Goal: Task Accomplishment & Management: Manage account settings

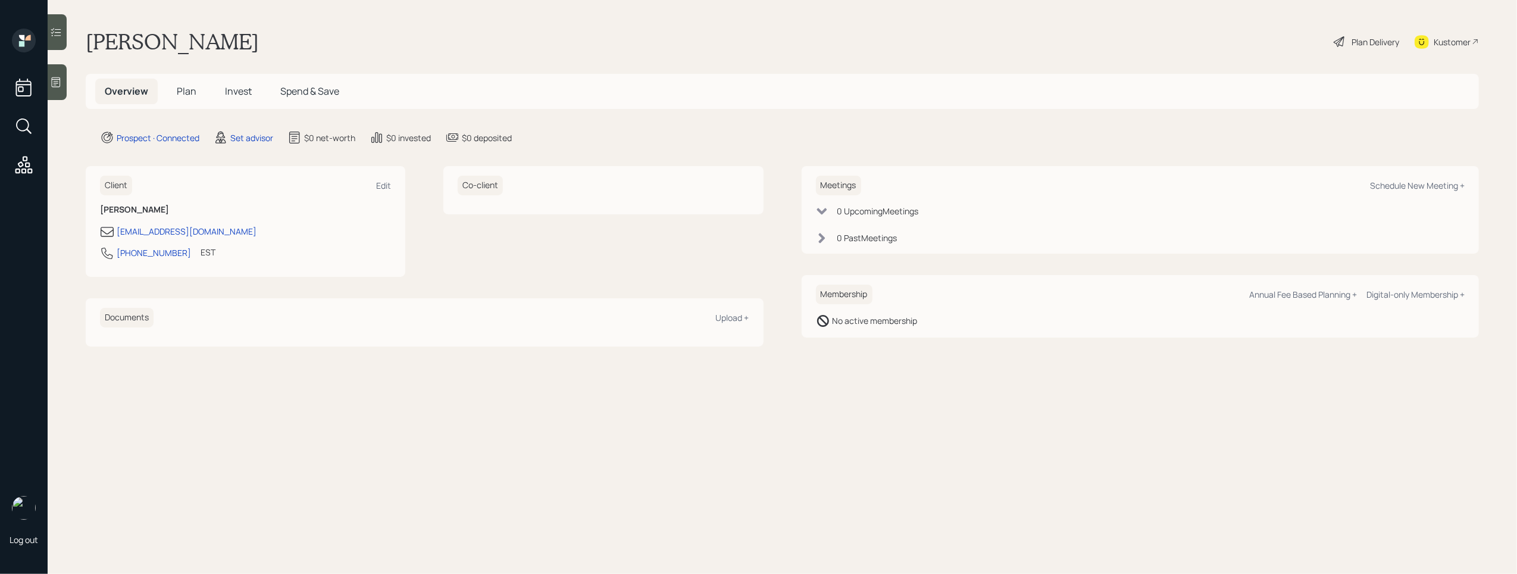
click at [51, 77] on icon at bounding box center [56, 82] width 12 height 12
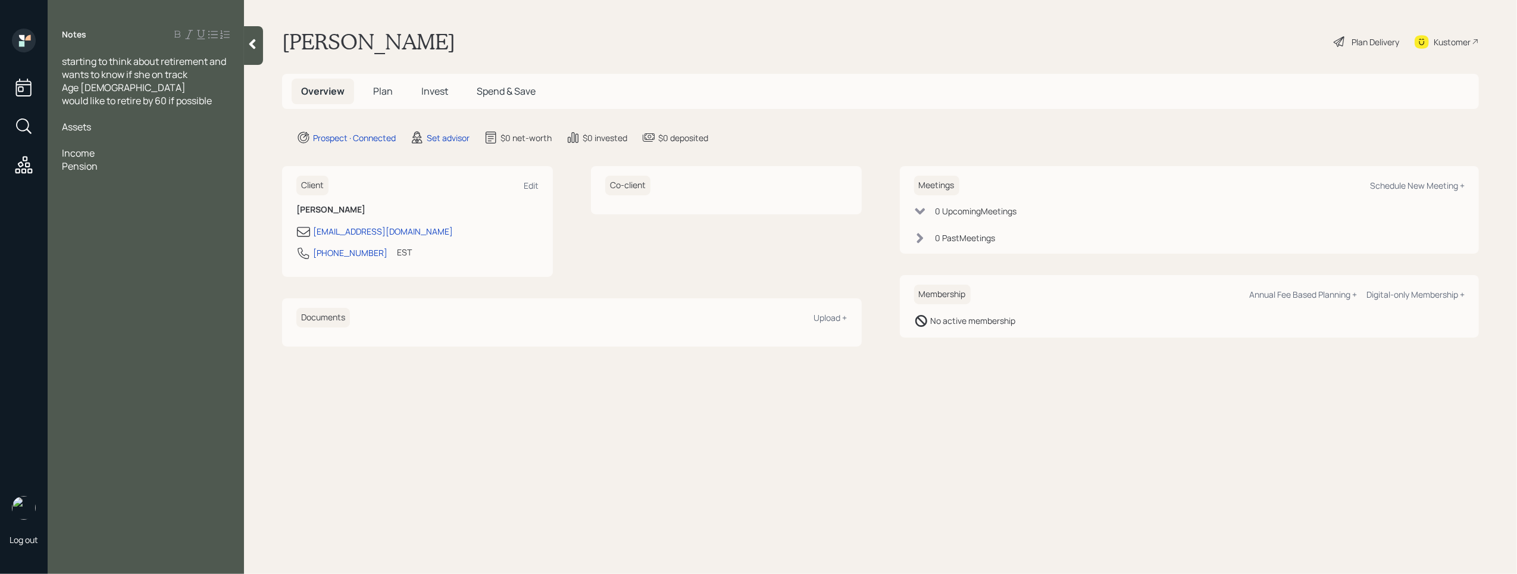
click at [70, 137] on div at bounding box center [146, 139] width 168 height 13
click at [100, 140] on div "IRA" at bounding box center [146, 139] width 168 height 13
click at [159, 139] on div "457 deferred comp-" at bounding box center [146, 139] width 168 height 13
click at [149, 171] on span "Investment account - 20k" at bounding box center [118, 165] width 112 height 13
click at [212, 165] on span "Investment account [PERSON_NAME] Edge - 20k" at bounding box center [147, 172] width 170 height 26
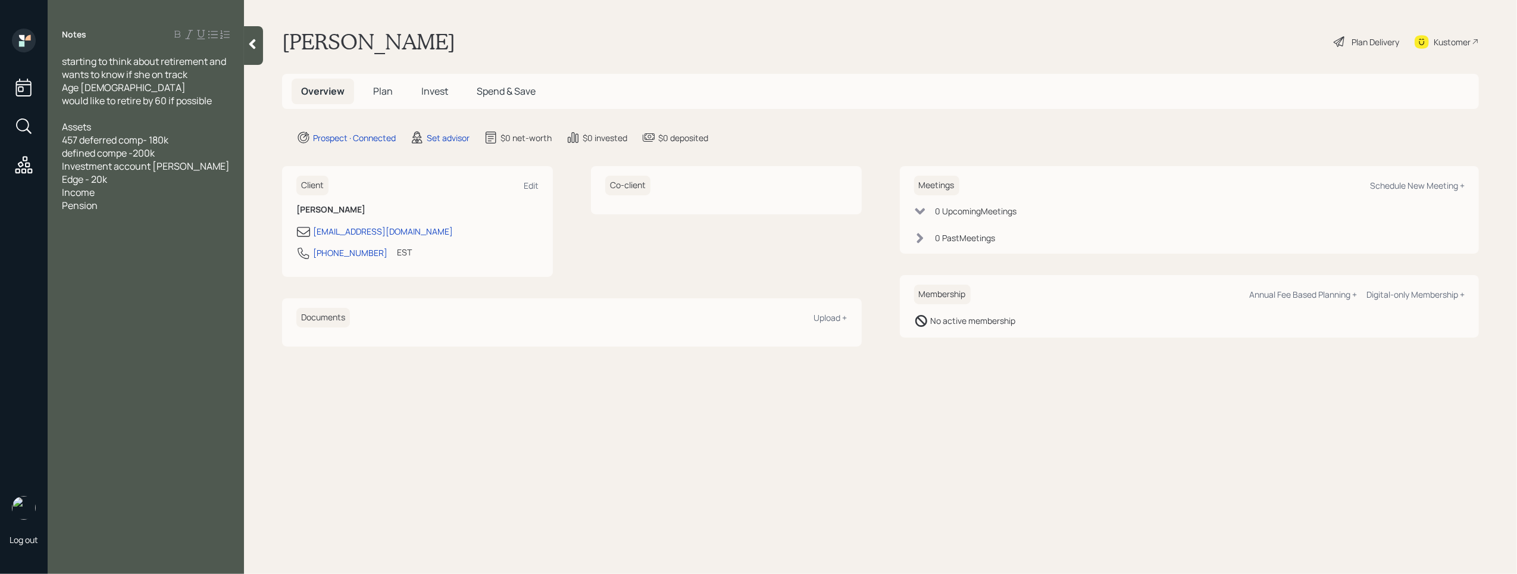
click at [233, 167] on div "starting to think about retirement and wants to know if she on track Age [DEMOG…" at bounding box center [146, 133] width 196 height 157
click at [228, 170] on span "Investment account [PERSON_NAME] Edge - 20k" at bounding box center [147, 172] width 170 height 26
drag, startPoint x: 109, startPoint y: 206, endPoint x: 124, endPoint y: 171, distance: 38.1
click at [109, 206] on div at bounding box center [146, 205] width 168 height 13
click at [129, 158] on span "defined compe -200k" at bounding box center [108, 152] width 93 height 13
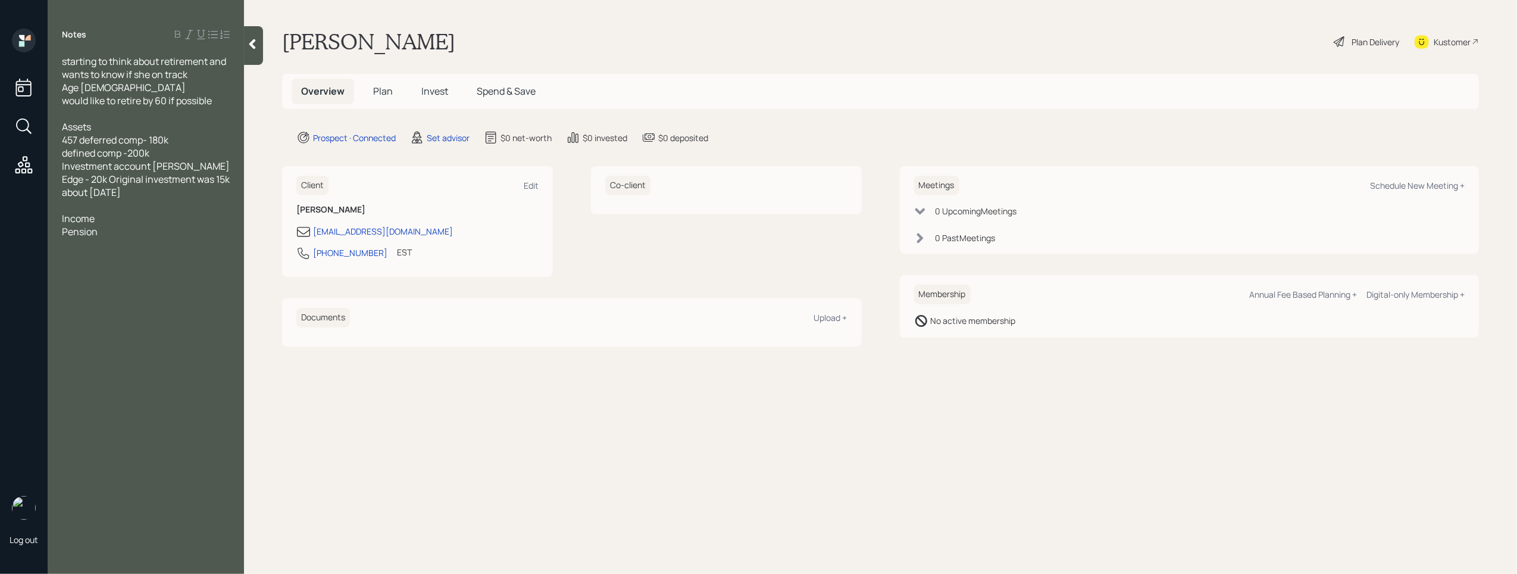
click at [79, 202] on div at bounding box center [146, 205] width 168 height 13
click at [147, 259] on div "Notes starting to think about retirement and wants to know if she on track Age …" at bounding box center [146, 294] width 196 height 531
click at [142, 244] on div "Pension" at bounding box center [146, 244] width 168 height 13
click at [98, 222] on div at bounding box center [146, 218] width 168 height 13
click at [109, 249] on div "Income" at bounding box center [146, 244] width 168 height 13
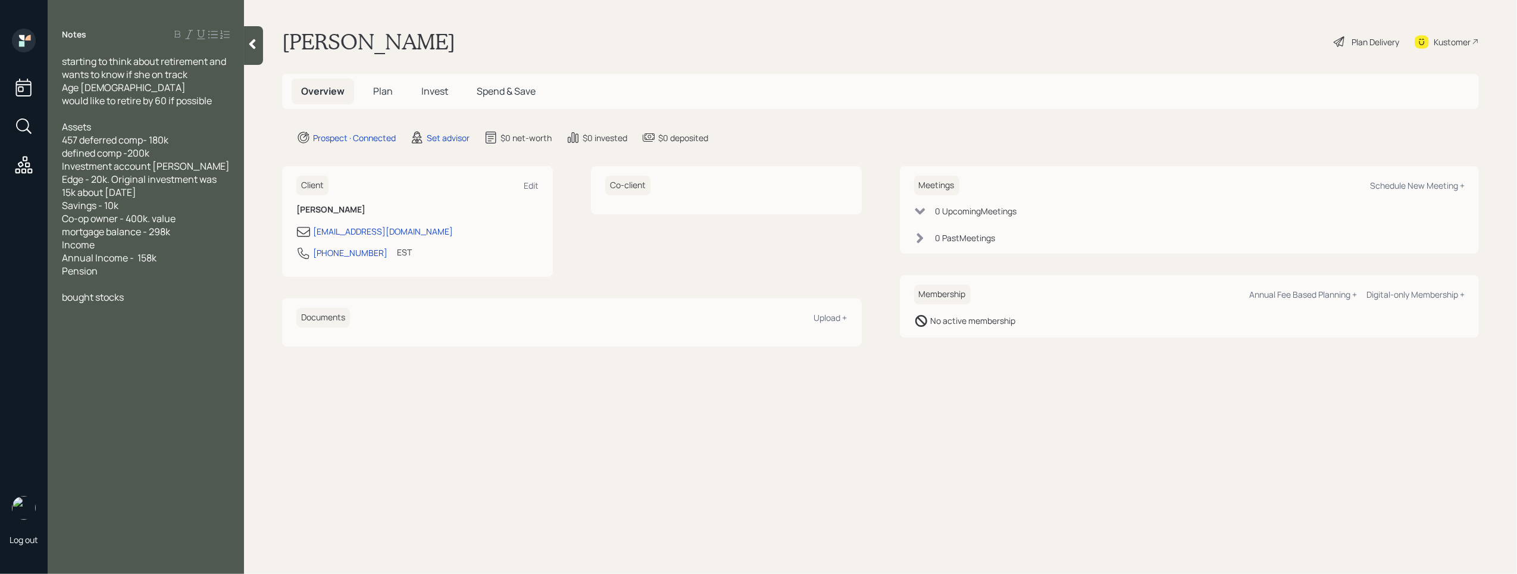
click at [105, 277] on div at bounding box center [146, 283] width 168 height 13
click at [105, 273] on div "Pension" at bounding box center [146, 270] width 168 height 13
click at [93, 285] on div at bounding box center [146, 283] width 168 height 13
click at [137, 294] on div "bought stocks" at bounding box center [146, 296] width 168 height 13
click at [132, 281] on div "SS-" at bounding box center [146, 283] width 168 height 13
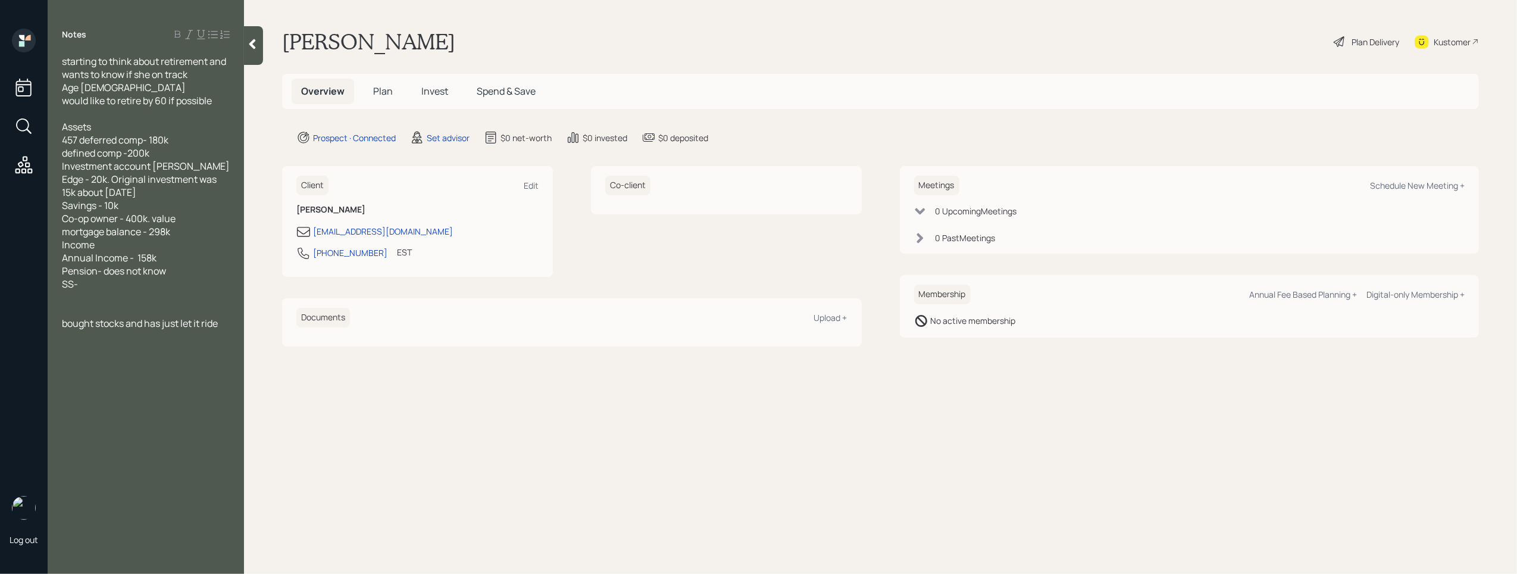
click at [114, 281] on div "SS-" at bounding box center [146, 283] width 168 height 13
click at [77, 364] on div at bounding box center [146, 362] width 168 height 13
click at [224, 406] on div "bought stocks and has just let it ride" at bounding box center [146, 401] width 168 height 13
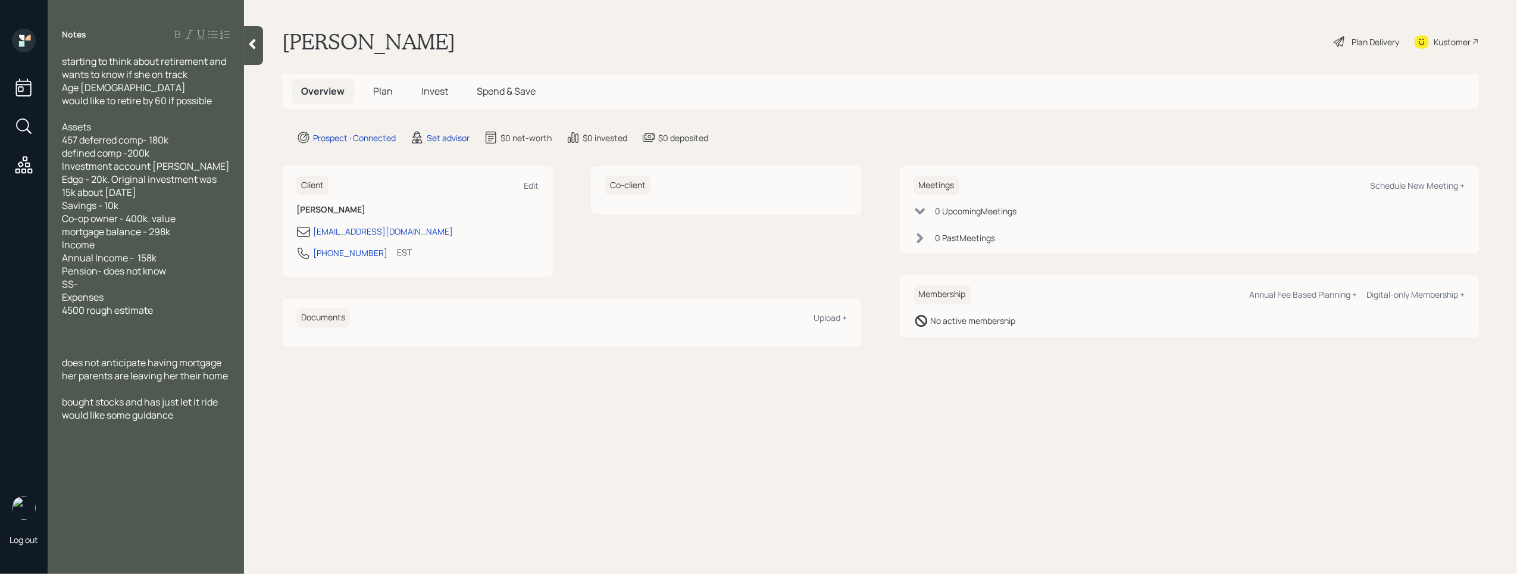
click at [126, 343] on div at bounding box center [146, 349] width 168 height 13
click at [90, 490] on div "Notes starting to think about retirement and wants to know if she on track Age …" at bounding box center [146, 294] width 196 height 531
click at [74, 390] on div at bounding box center [146, 388] width 168 height 13
click at [190, 231] on div "mortgage balance - 298k" at bounding box center [146, 231] width 168 height 13
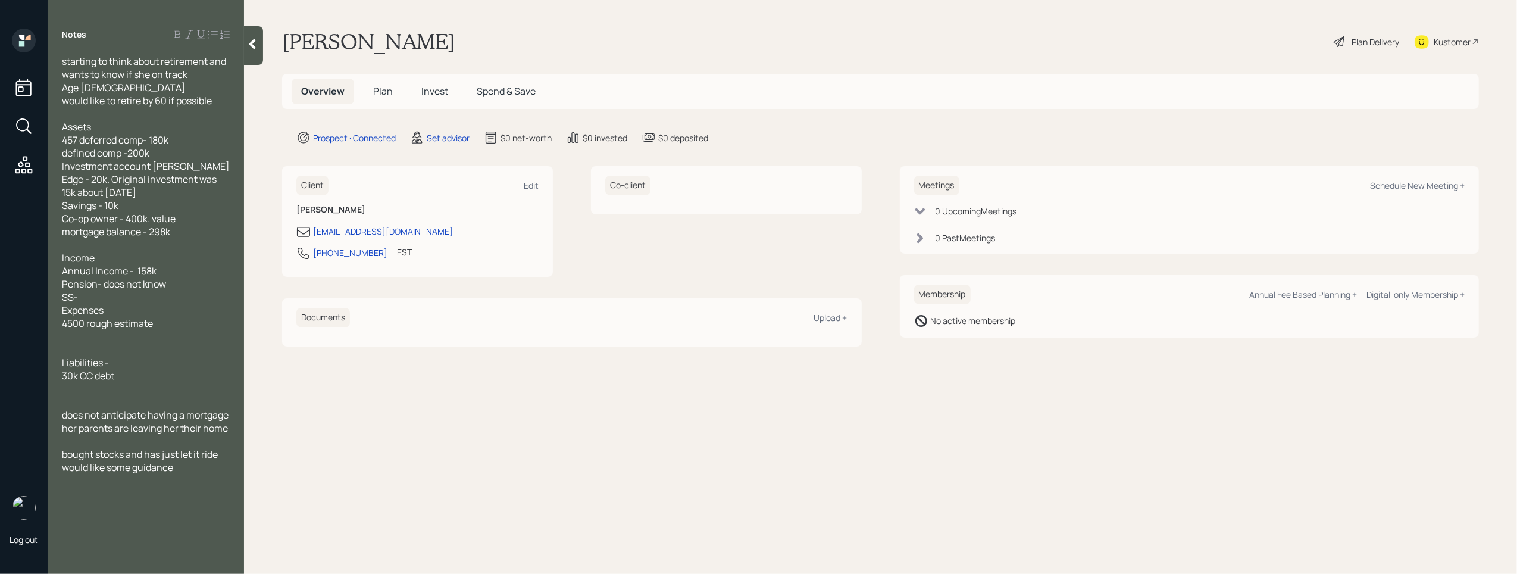
click at [114, 447] on div at bounding box center [146, 440] width 168 height 13
click at [1420, 186] on div "Schedule New Meeting +" at bounding box center [1417, 185] width 95 height 11
select select "round-[PERSON_NAME]"
click at [201, 474] on div "bought stocks and has just let it ride would like some guidance" at bounding box center [146, 460] width 168 height 26
click at [255, 42] on icon at bounding box center [252, 44] width 12 height 12
